Goal: Transaction & Acquisition: Purchase product/service

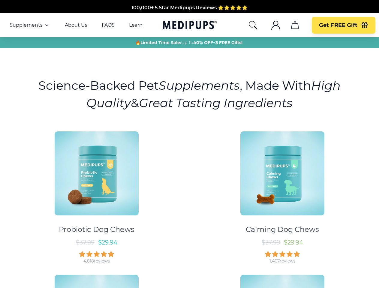
click at [189, 144] on div "Probiotic Dog Chews $ 37.99 $ 29.94 4,818 reviews Calming Dog Chews $ 37.99 $ 2…" at bounding box center [190, 266] width 372 height 281
click at [30, 25] on span "Supplements" at bounding box center [26, 25] width 33 height 6
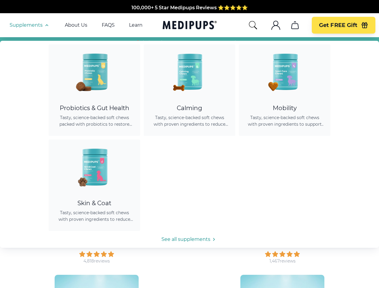
click at [46, 25] on icon "button" at bounding box center [46, 25] width 7 height 7
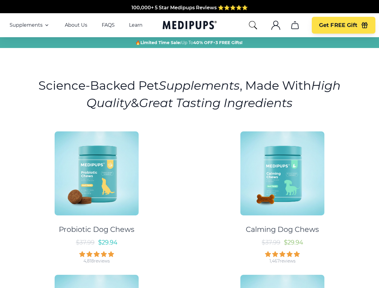
click at [253, 25] on icon "search" at bounding box center [253, 25] width 10 height 10
click at [275, 25] on icon ".cls-1{fill:none;stroke:currentColor;stroke-miterlimit:10;stroke-width:1.5px;}" at bounding box center [276, 25] width 10 height 10
click at [295, 25] on icon "cart" at bounding box center [295, 25] width 10 height 10
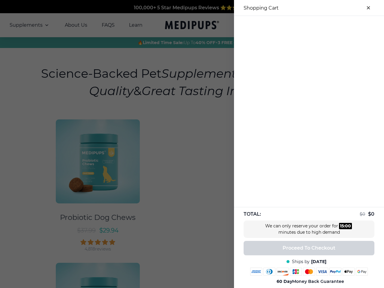
click at [295, 25] on div at bounding box center [309, 21] width 150 height 10
click at [343, 25] on div at bounding box center [309, 21] width 150 height 10
